Goal: Contribute content: Add original content to the website for others to see

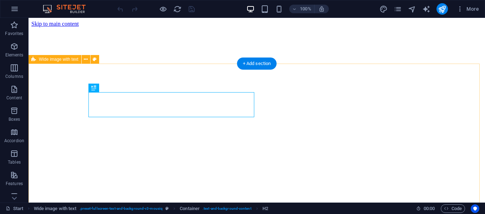
scroll to position [139, 0]
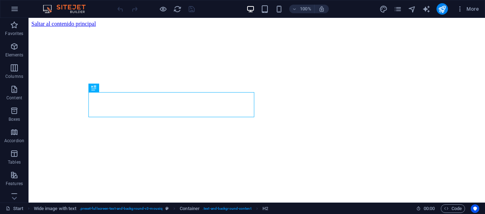
scroll to position [139, 0]
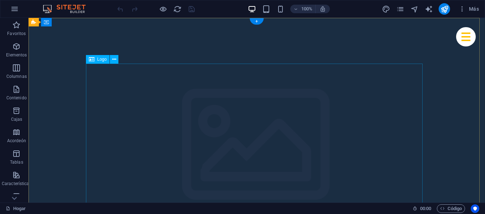
scroll to position [36, 0]
click at [116, 26] on icon at bounding box center [114, 23] width 4 height 7
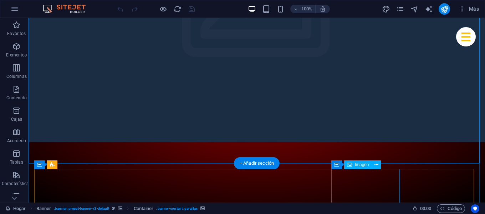
scroll to position [178, 0]
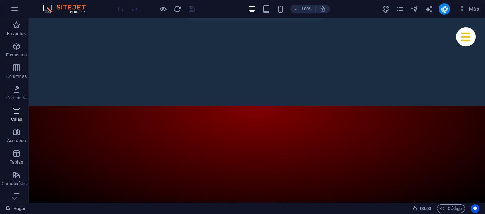
click at [17, 112] on icon "button" at bounding box center [16, 110] width 9 height 9
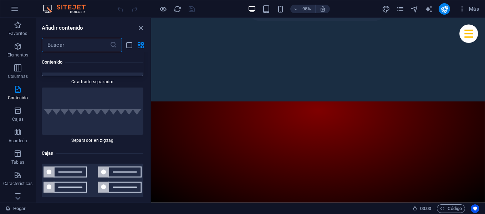
scroll to position [3779, 0]
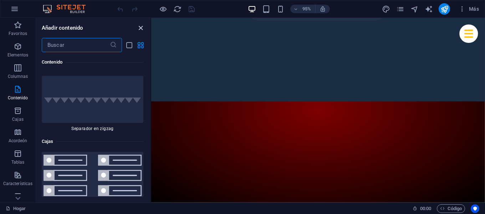
click at [139, 30] on icon "cerrar panel" at bounding box center [141, 28] width 8 height 8
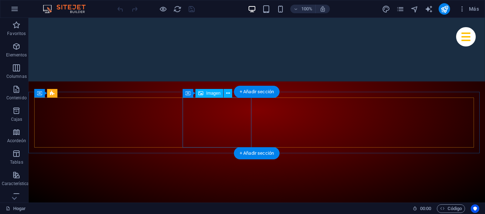
scroll to position [214, 0]
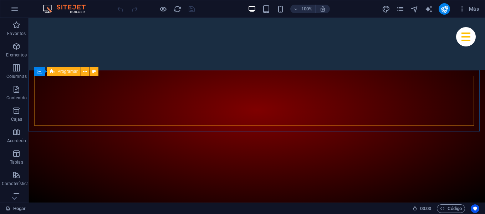
click at [65, 73] on font "Programar" at bounding box center [67, 71] width 20 height 5
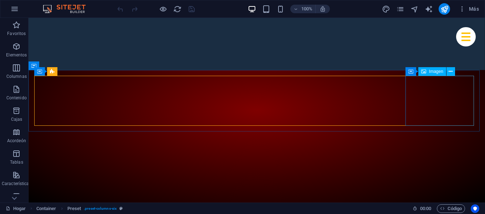
click at [438, 71] on font "Imagen" at bounding box center [436, 71] width 14 height 5
click at [434, 75] on div "Imagen" at bounding box center [432, 71] width 28 height 9
select select "%"
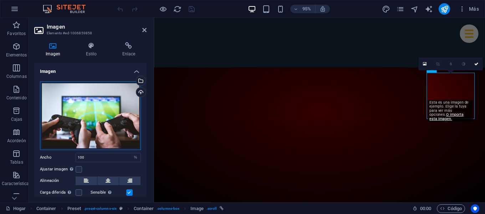
click at [86, 108] on div "Arrastre los archivos aquí, haga clic para elegir archivos o seleccione archivo…" at bounding box center [90, 115] width 101 height 68
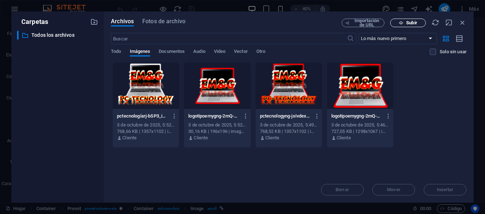
click at [397, 22] on span "Subir" at bounding box center [407, 23] width 29 height 5
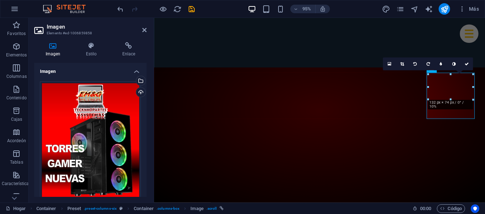
click at [147, 30] on aside "Imagen Elemento #ed-1006859858 Imagen Estilo Enlace Imagen Arrastre los archivo…" at bounding box center [92, 110] width 126 height 184
click at [143, 27] on icon at bounding box center [144, 30] width 4 height 6
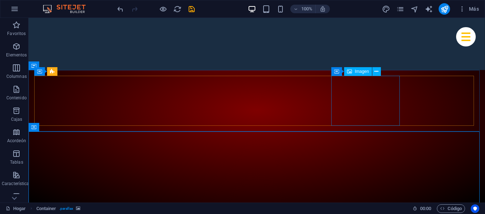
click at [366, 73] on font "Imagen" at bounding box center [362, 71] width 14 height 5
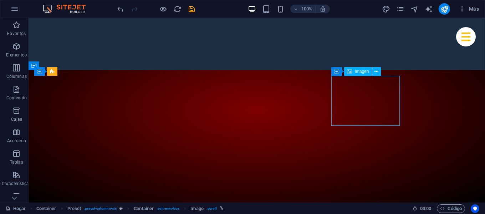
click at [366, 73] on font "Imagen" at bounding box center [362, 71] width 14 height 5
select select "%"
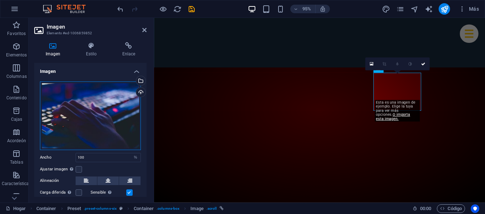
click at [95, 136] on div "Arrastre los archivos aquí, haga clic para elegir archivos o seleccione archivo…" at bounding box center [90, 115] width 101 height 68
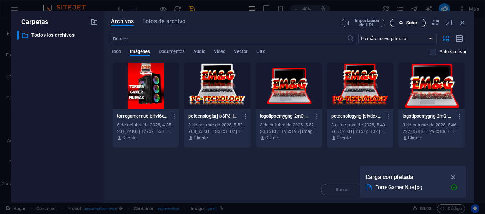
click at [398, 23] on span "Subir" at bounding box center [407, 23] width 29 height 5
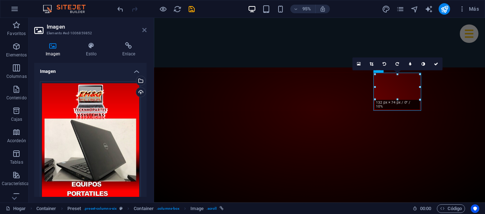
click at [143, 30] on icon at bounding box center [144, 30] width 4 height 6
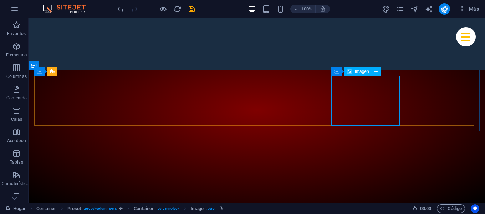
click at [363, 73] on font "Imagen" at bounding box center [362, 71] width 14 height 5
select select "%"
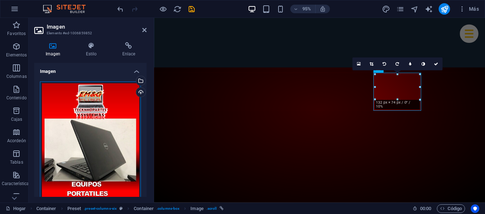
click at [89, 130] on div "Arrastre los archivos aquí, haga clic para elegir archivos o seleccione archivo…" at bounding box center [90, 146] width 101 height 130
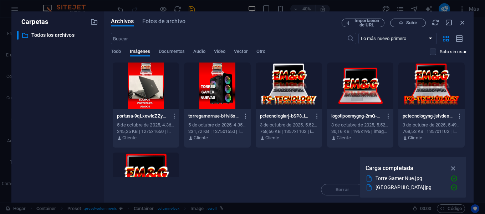
click at [136, 91] on div at bounding box center [146, 85] width 66 height 46
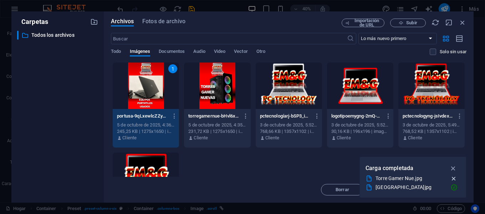
click at [455, 179] on icon "button" at bounding box center [453, 178] width 7 height 7
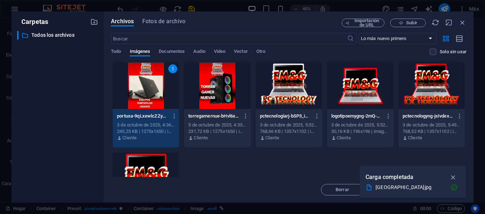
click at [149, 89] on div "1" at bounding box center [146, 85] width 66 height 46
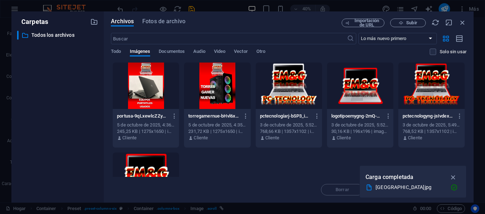
click at [149, 89] on div at bounding box center [146, 85] width 66 height 46
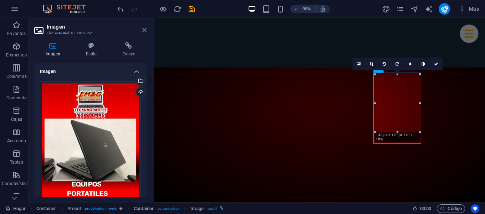
click at [145, 31] on icon at bounding box center [144, 30] width 4 height 6
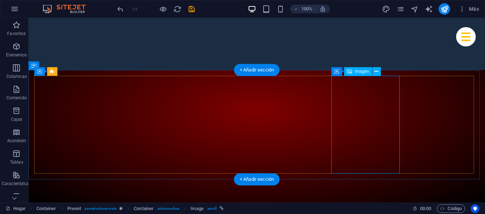
select select "%"
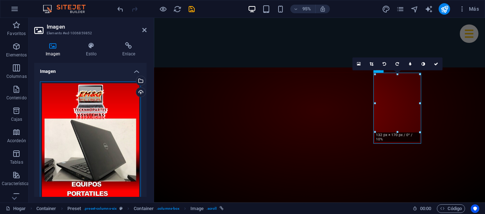
click at [90, 123] on div "Arrastre los archivos aquí, haga clic para elegir archivos o seleccione archivo…" at bounding box center [90, 146] width 101 height 130
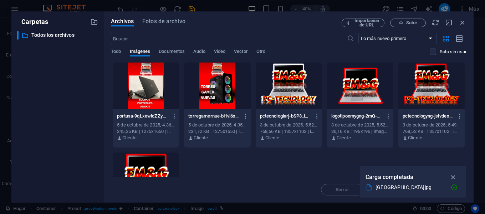
click at [356, 87] on div at bounding box center [360, 85] width 66 height 46
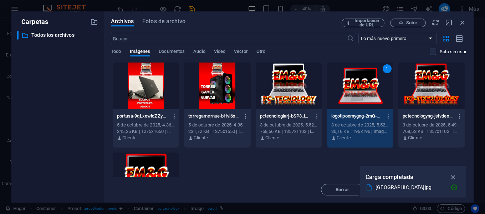
click at [356, 87] on div "1" at bounding box center [360, 85] width 66 height 46
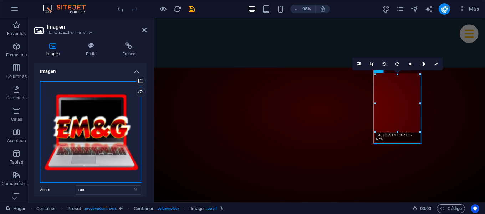
click at [88, 135] on div "Arrastre los archivos aquí, haga clic para elegir archivos o seleccione archivo…" at bounding box center [90, 131] width 101 height 101
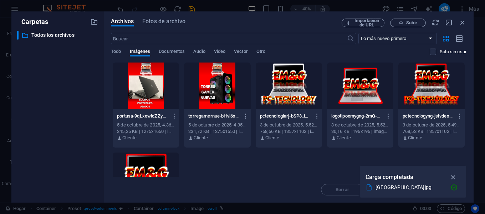
click at [363, 74] on div at bounding box center [360, 85] width 66 height 46
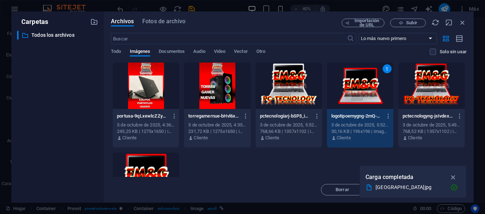
click at [363, 74] on div "1" at bounding box center [360, 85] width 66 height 46
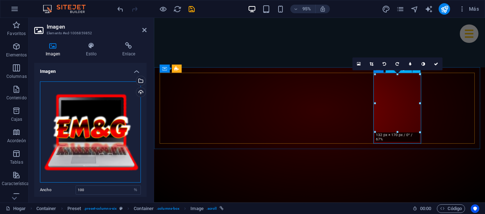
drag, startPoint x: 232, startPoint y: 133, endPoint x: 403, endPoint y: 111, distance: 172.2
click at [144, 30] on icon at bounding box center [144, 30] width 4 height 6
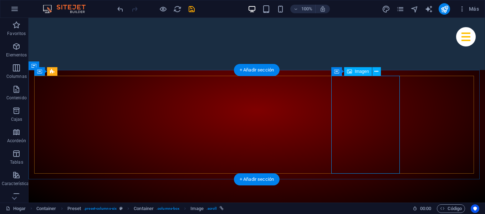
select select "%"
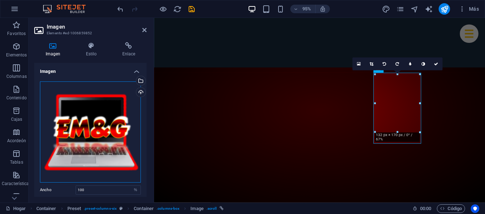
click at [85, 112] on div "Arrastre los archivos aquí, haga clic para elegir archivos o seleccione archivo…" at bounding box center [90, 131] width 101 height 101
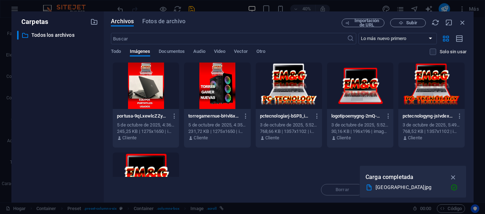
click at [352, 81] on div at bounding box center [360, 85] width 66 height 46
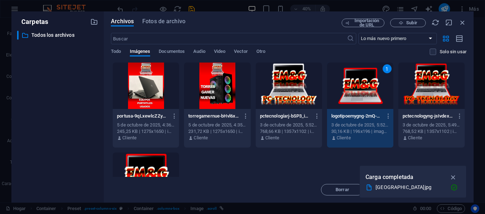
click at [352, 81] on div "1" at bounding box center [360, 85] width 66 height 46
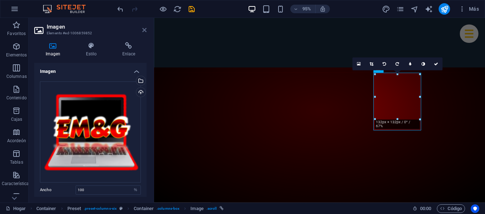
click at [144, 30] on icon at bounding box center [144, 30] width 4 height 6
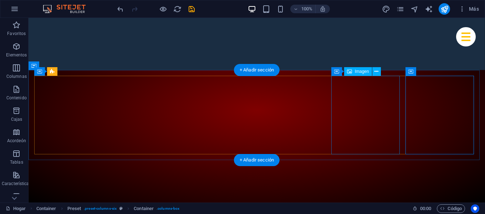
select select "%"
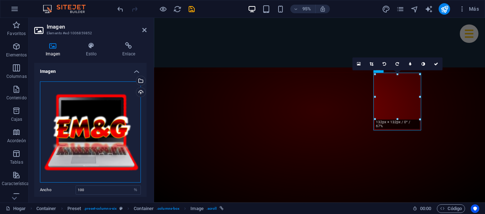
click at [99, 113] on div "Arrastre los archivos aquí, haga clic para elegir archivos o seleccione archivo…" at bounding box center [90, 131] width 101 height 101
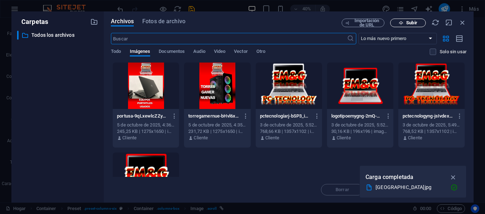
click at [398, 19] on button "Subir" at bounding box center [408, 23] width 36 height 9
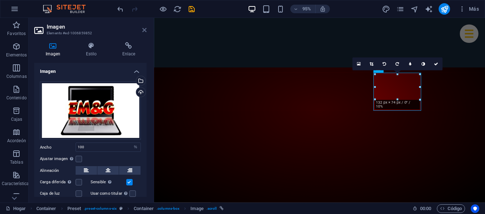
click at [145, 30] on icon at bounding box center [144, 30] width 4 height 6
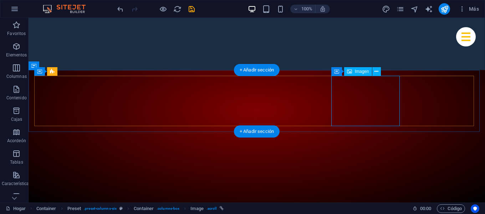
select select "%"
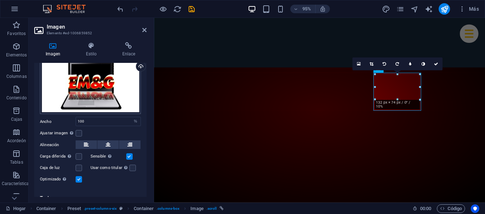
scroll to position [35, 0]
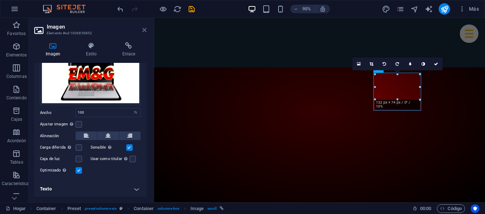
click at [142, 32] on icon at bounding box center [144, 30] width 4 height 6
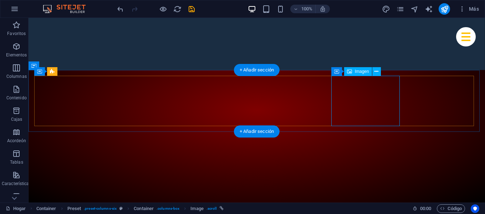
select select "%"
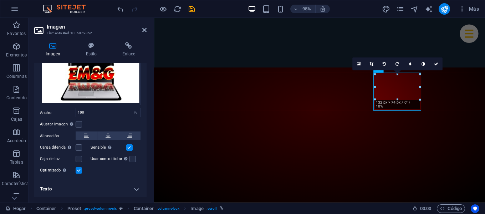
scroll to position [0, 0]
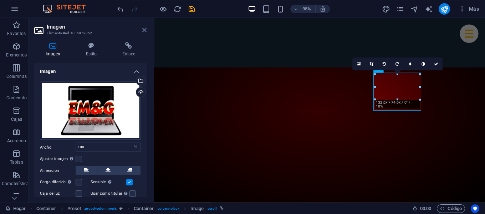
click at [142, 30] on icon at bounding box center [144, 30] width 4 height 6
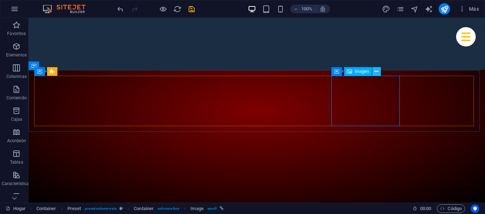
click at [377, 71] on icon at bounding box center [376, 71] width 4 height 7
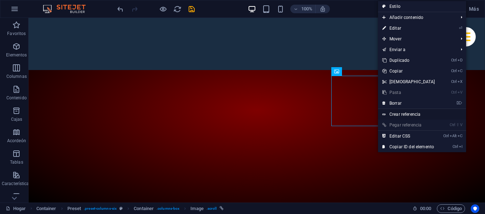
click at [402, 115] on font "Crear referencia" at bounding box center [404, 114] width 31 height 5
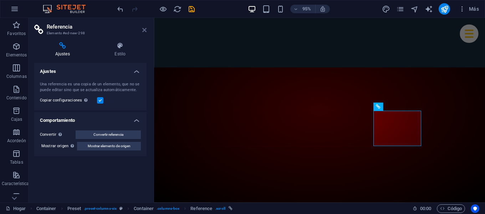
click at [146, 27] on icon at bounding box center [144, 30] width 4 height 6
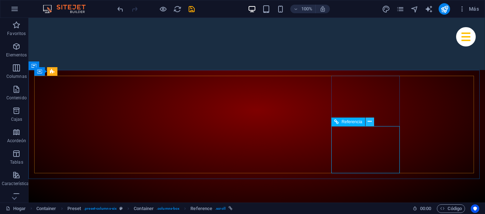
click at [372, 122] on button at bounding box center [370, 121] width 9 height 9
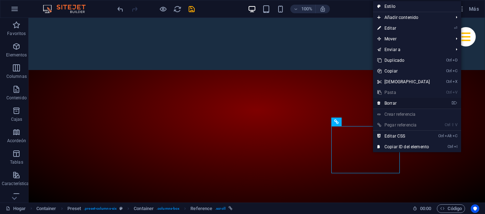
click at [386, 105] on font "Borrar" at bounding box center [390, 103] width 12 height 5
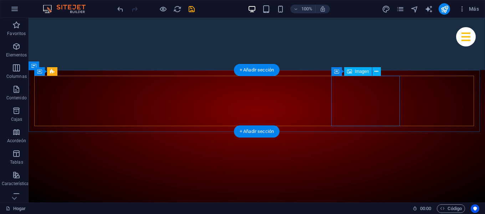
select select "%"
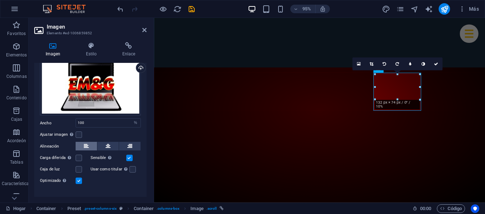
scroll to position [35, 0]
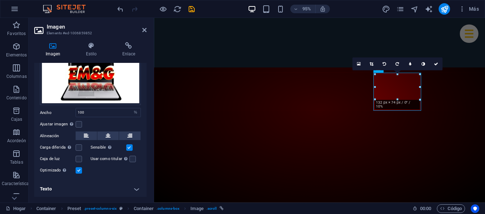
click at [51, 188] on font "Texto" at bounding box center [46, 188] width 12 height 5
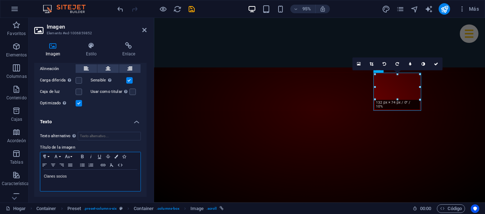
click at [76, 173] on p "Clanes socios" at bounding box center [90, 176] width 93 height 6
click at [146, 32] on icon at bounding box center [144, 30] width 4 height 6
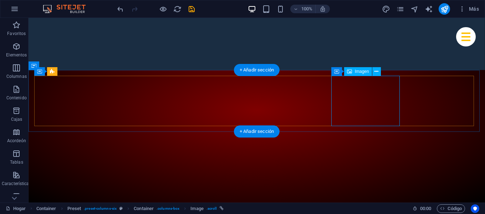
select select "%"
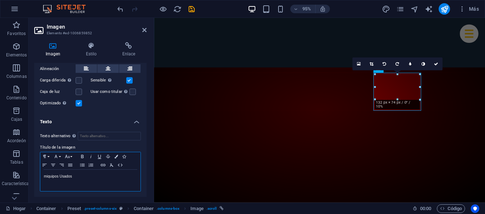
click at [46, 175] on font "miquipos Usados" at bounding box center [58, 176] width 28 height 4
click at [143, 30] on icon at bounding box center [144, 30] width 4 height 6
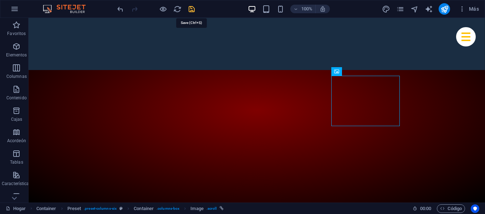
click at [194, 11] on icon "ahorrar" at bounding box center [192, 9] width 8 height 8
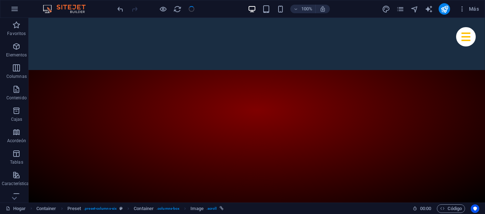
checkbox input "false"
